Goal: Task Accomplishment & Management: Manage account settings

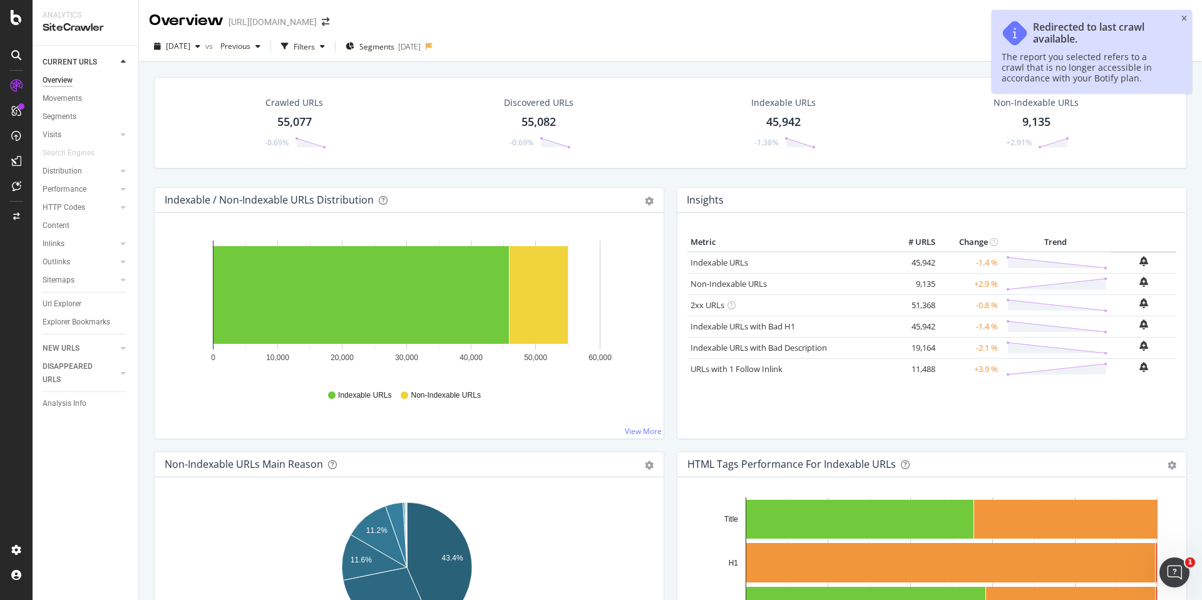
click at [1081, 35] on div "Redirected to last crawl available." at bounding box center [1101, 33] width 136 height 24
click at [1059, 33] on div "Redirected to last crawl available." at bounding box center [1101, 33] width 136 height 24
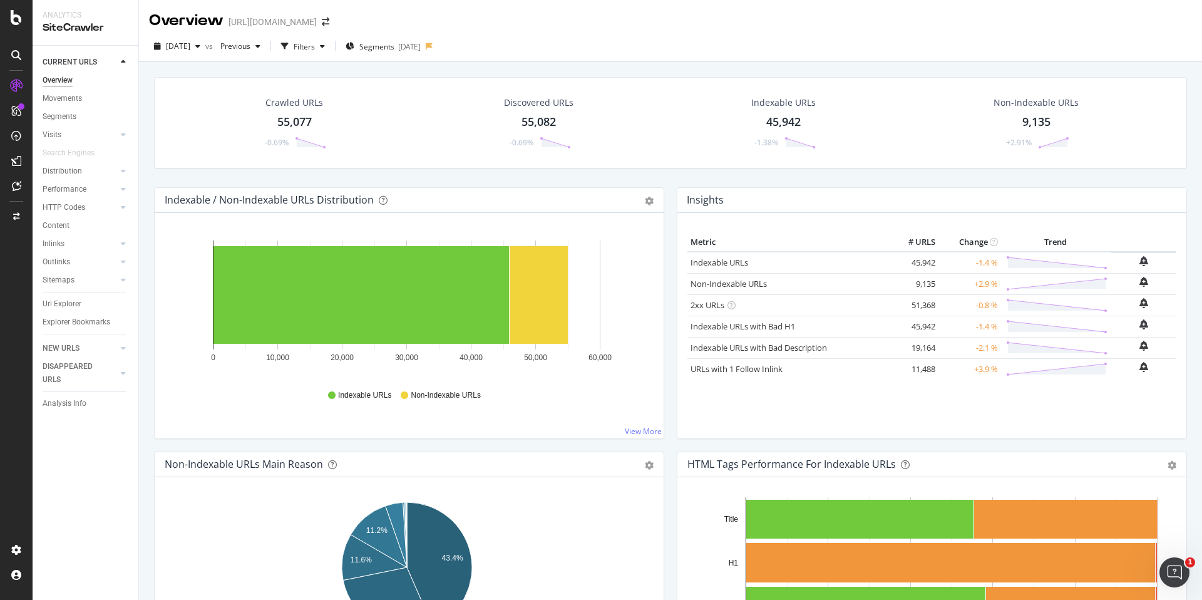
click at [662, 45] on div "[DATE] vs Previous Filters Segments [DATE]" at bounding box center [670, 48] width 1063 height 25
click at [77, 521] on div "Configure and access your website analyses" at bounding box center [114, 524] width 150 height 10
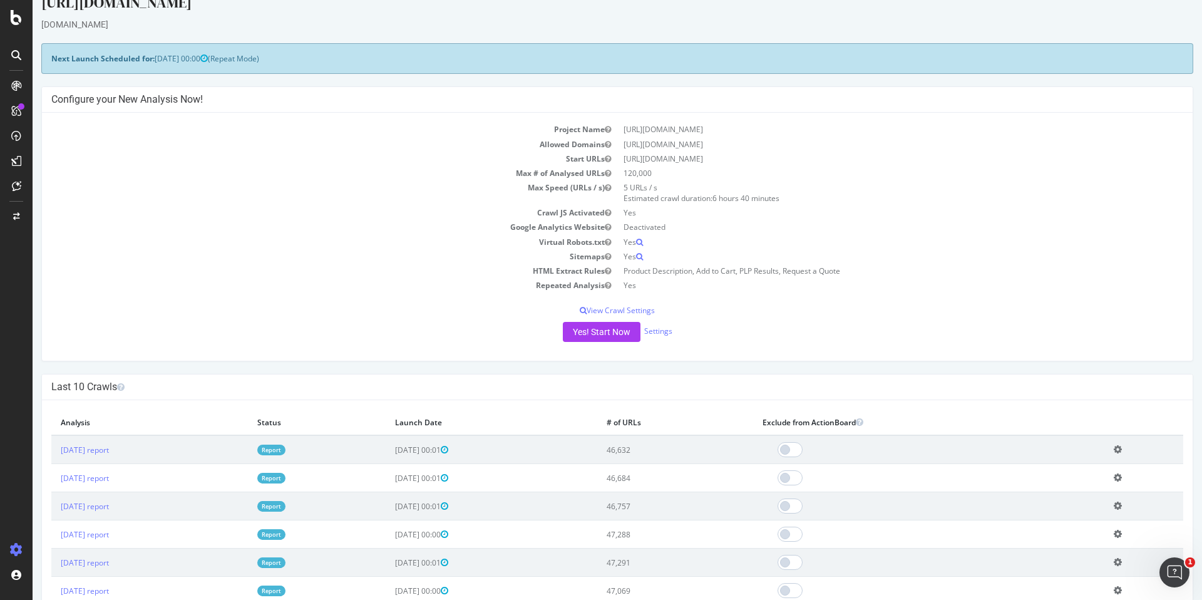
scroll to position [19, 0]
click at [636, 312] on p "View Crawl Settings" at bounding box center [617, 312] width 1132 height 11
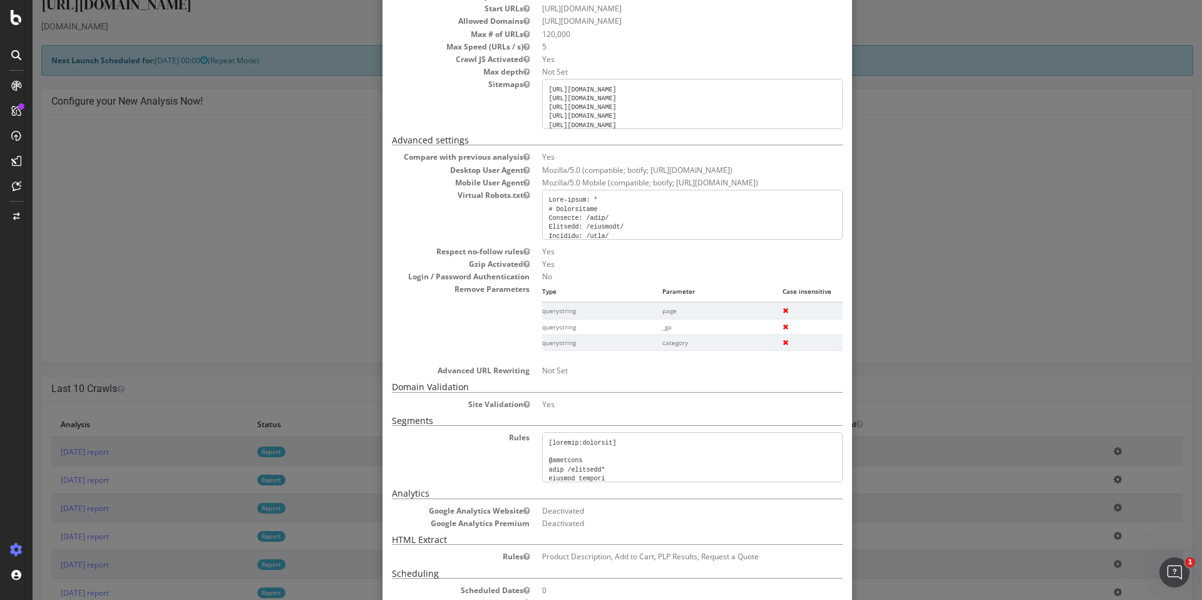
scroll to position [0, 0]
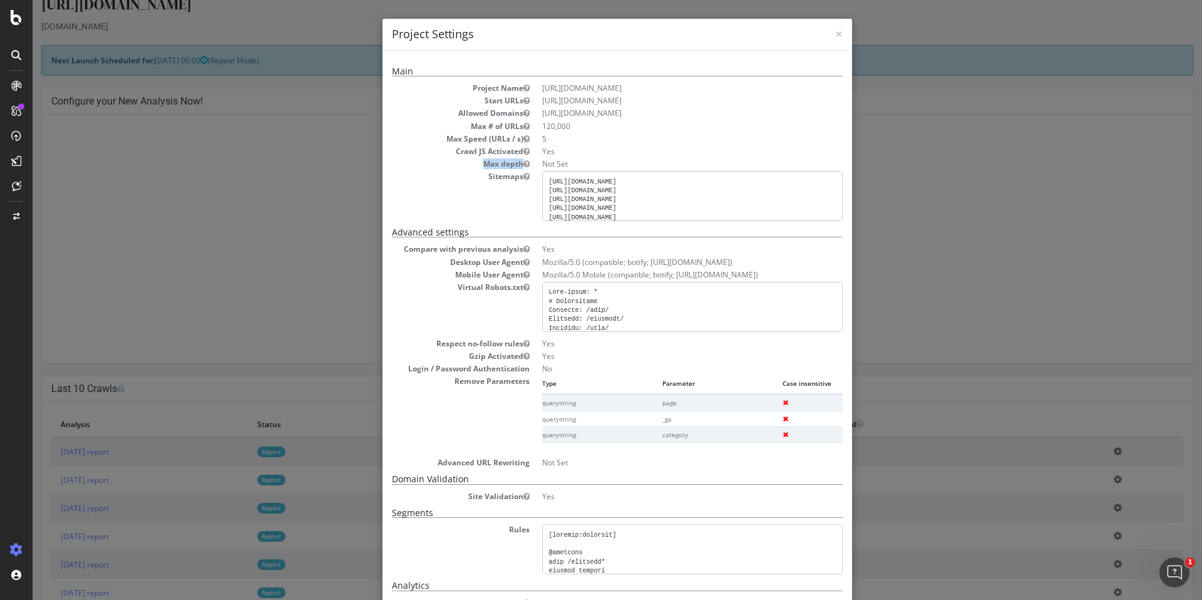
click at [965, 156] on div "× Close Project Settings Main Project Name [URL][DOMAIN_NAME] Start URLs [URL][…" at bounding box center [618, 300] width 1170 height 600
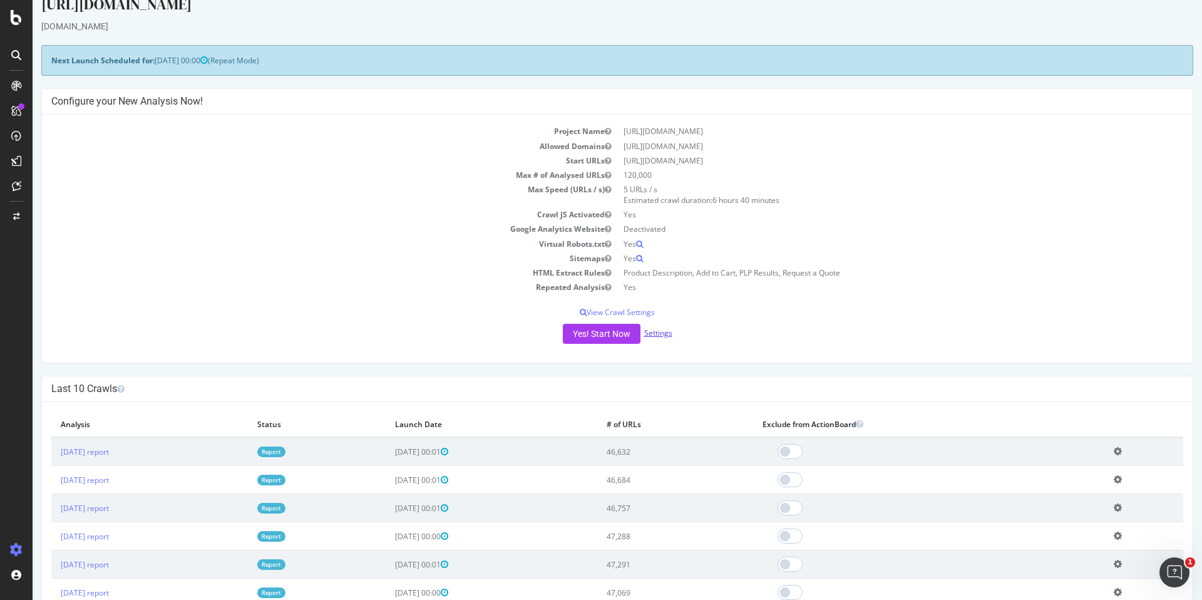
click at [657, 332] on link "Settings" at bounding box center [658, 332] width 28 height 11
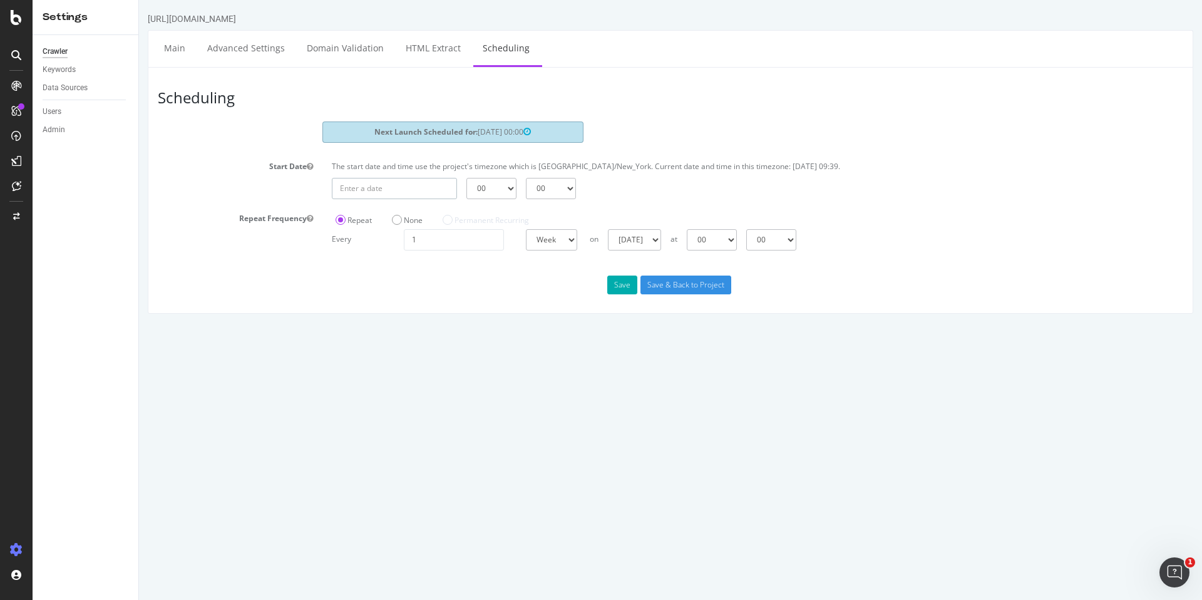
type input "[DATE]"
click at [408, 193] on input "[DATE]" at bounding box center [394, 188] width 125 height 21
click at [625, 190] on div "[DATE] 00 01 02 03 04 05 06 07 08 09 10 11 12 13 14 15 16 17 18 19 20 21 22 23 …" at bounding box center [758, 188] width 864 height 21
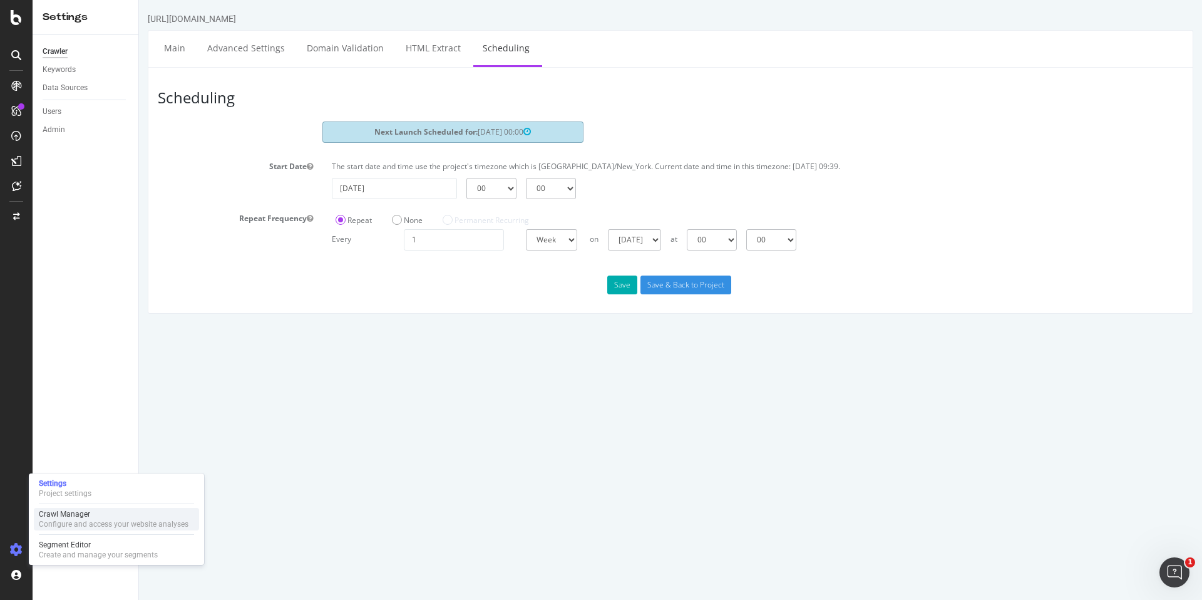
click at [123, 513] on div "Crawl Manager" at bounding box center [114, 514] width 150 height 10
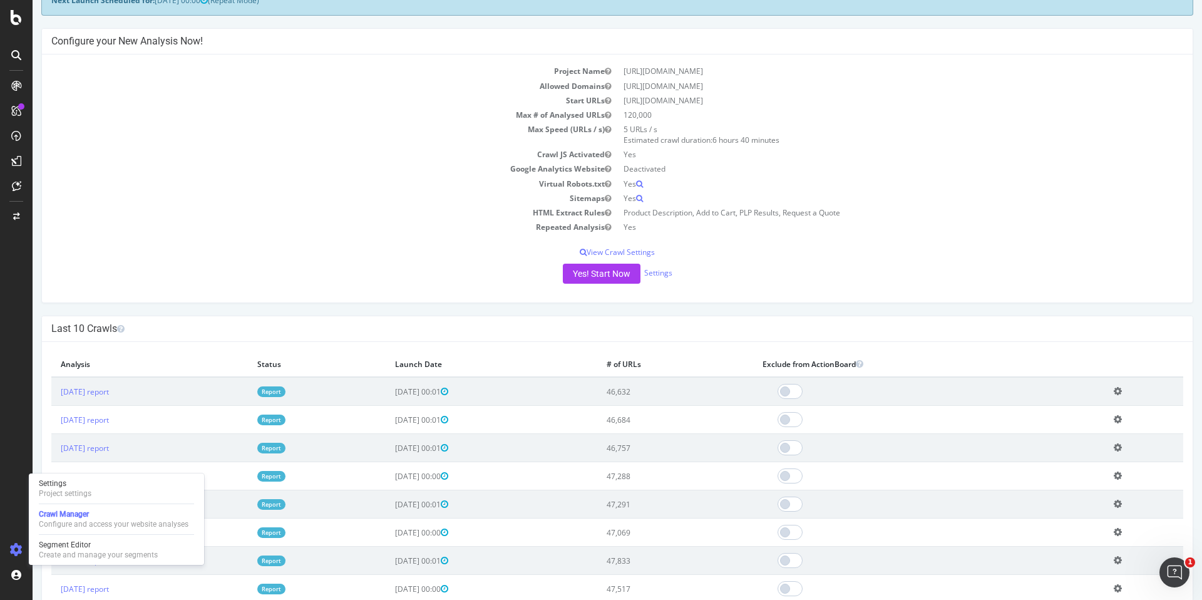
scroll to position [105, 0]
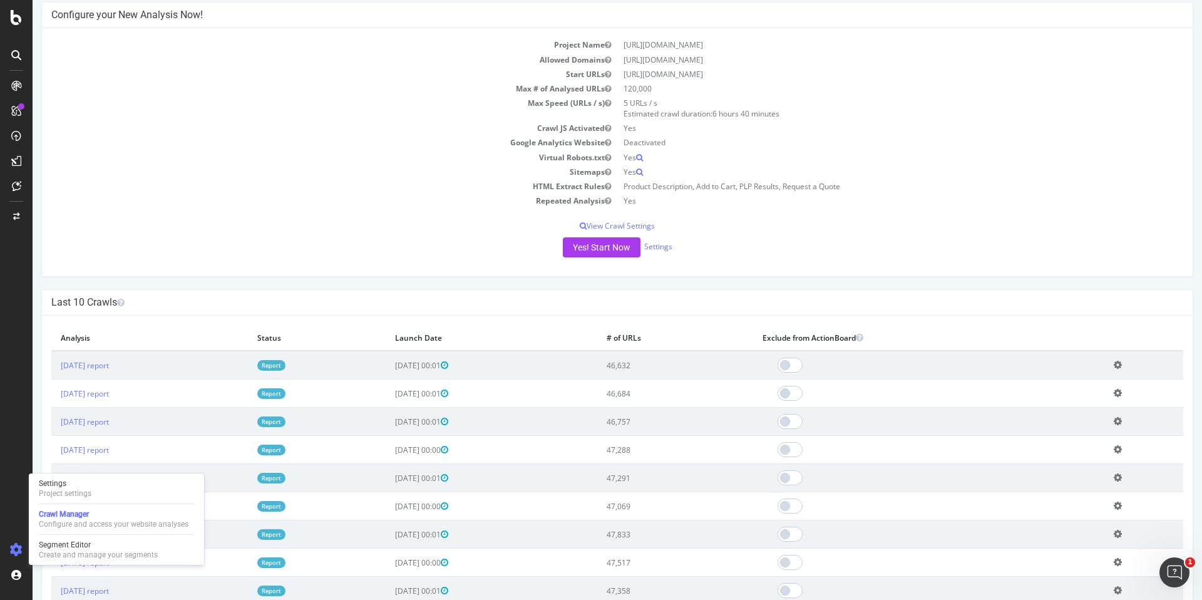
click at [448, 366] on span "[DATE] 00:01" at bounding box center [421, 365] width 53 height 11
click at [316, 270] on div "Project Name [URL][DOMAIN_NAME] Allowed Domains [URL][DOMAIN_NAME] Start URLs […" at bounding box center [617, 152] width 1151 height 248
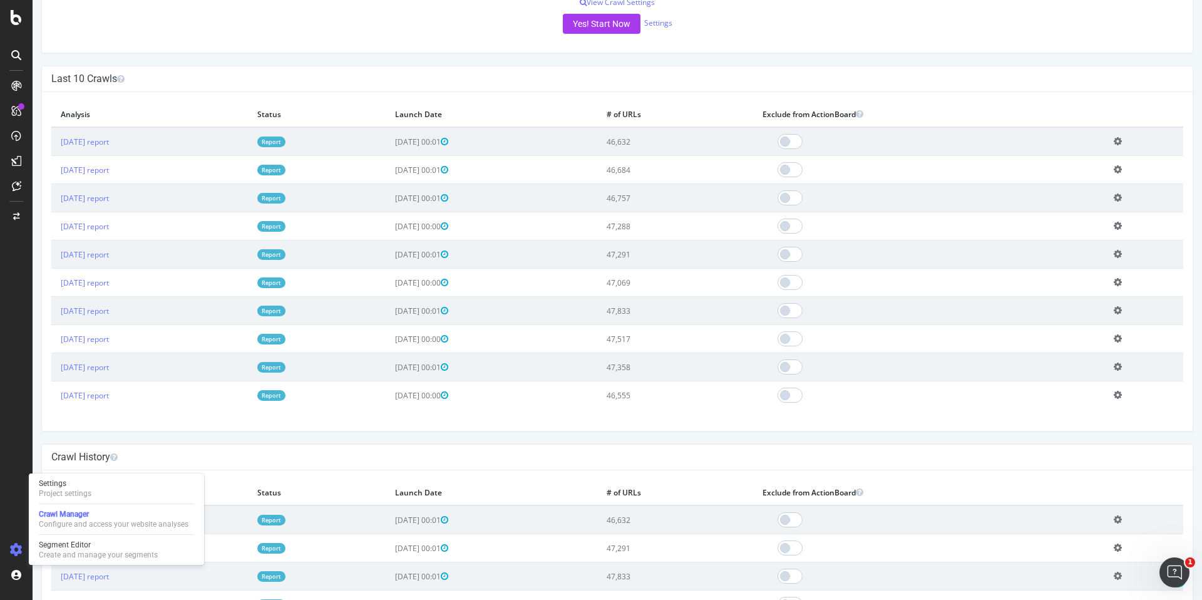
scroll to position [0, 0]
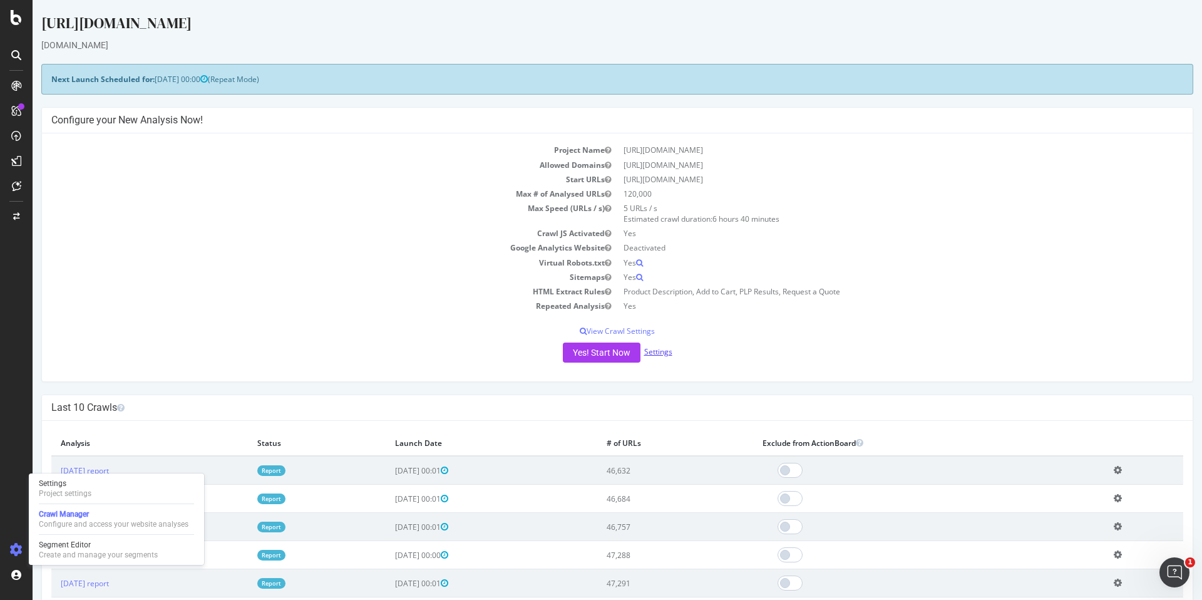
click at [647, 349] on link "Settings" at bounding box center [658, 351] width 28 height 11
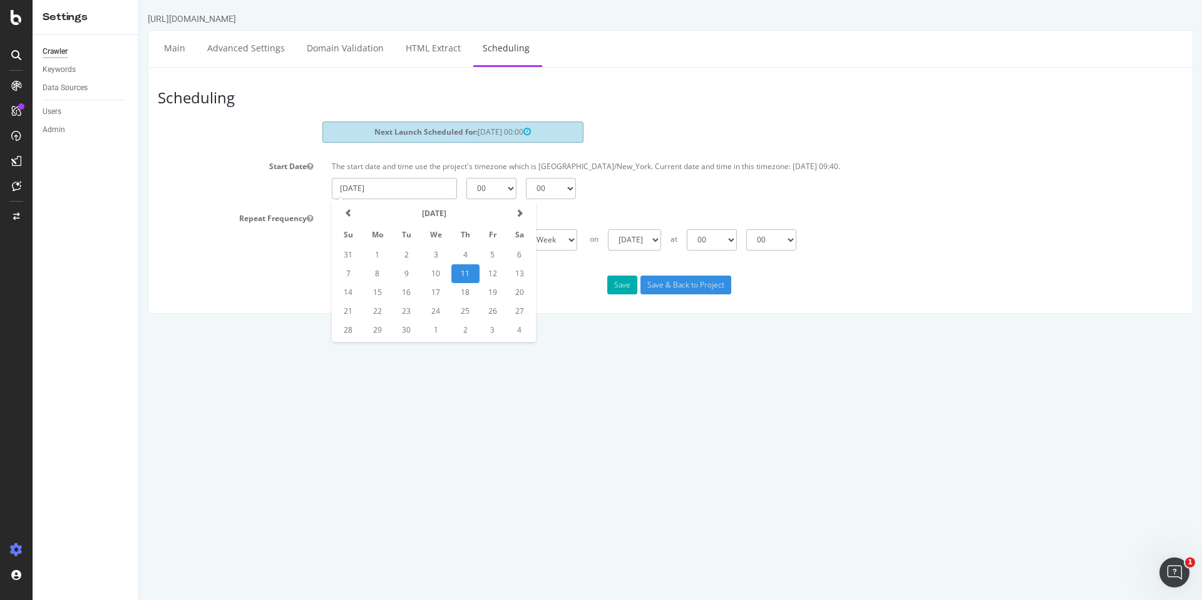
click at [433, 192] on input "[DATE]" at bounding box center [394, 188] width 125 height 21
click at [495, 272] on td "12" at bounding box center [493, 273] width 26 height 19
type input "[DATE]"
click at [573, 194] on select "00 15 30 45" at bounding box center [551, 188] width 50 height 21
click at [552, 188] on select "00 15 30 45" at bounding box center [551, 188] width 50 height 21
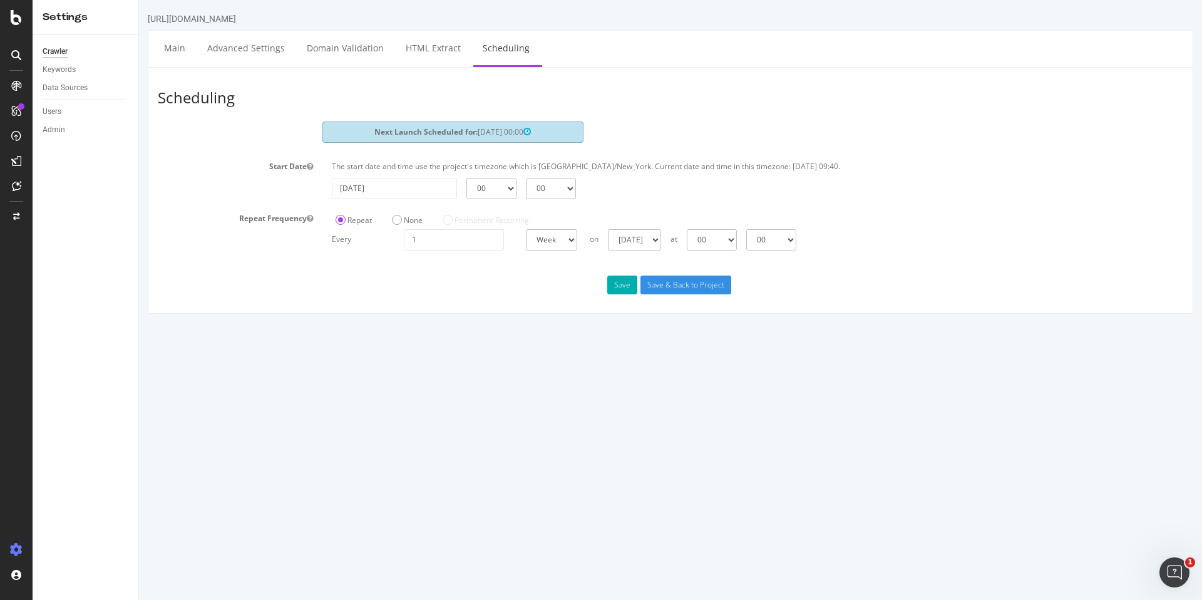
click at [526, 178] on select "00 15 30 45" at bounding box center [551, 188] width 50 height 21
click at [398, 222] on label "None" at bounding box center [407, 220] width 31 height 11
click at [139, 0] on input "None" at bounding box center [139, 0] width 0 height 0
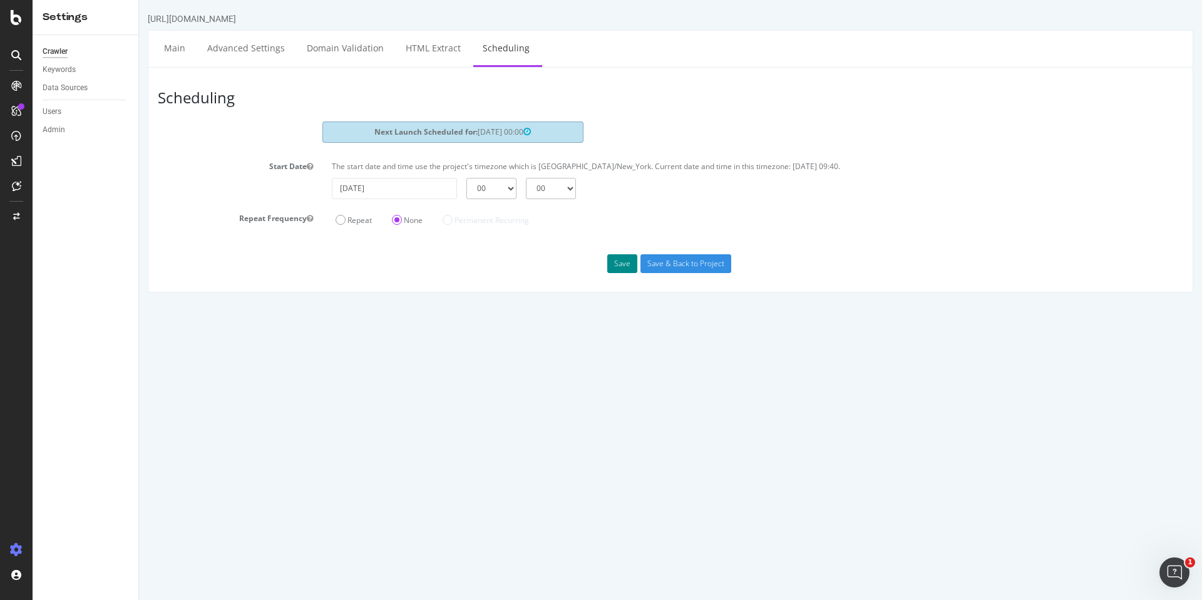
click at [625, 270] on button "Save" at bounding box center [622, 263] width 30 height 19
